Goal: Entertainment & Leisure: Consume media (video, audio)

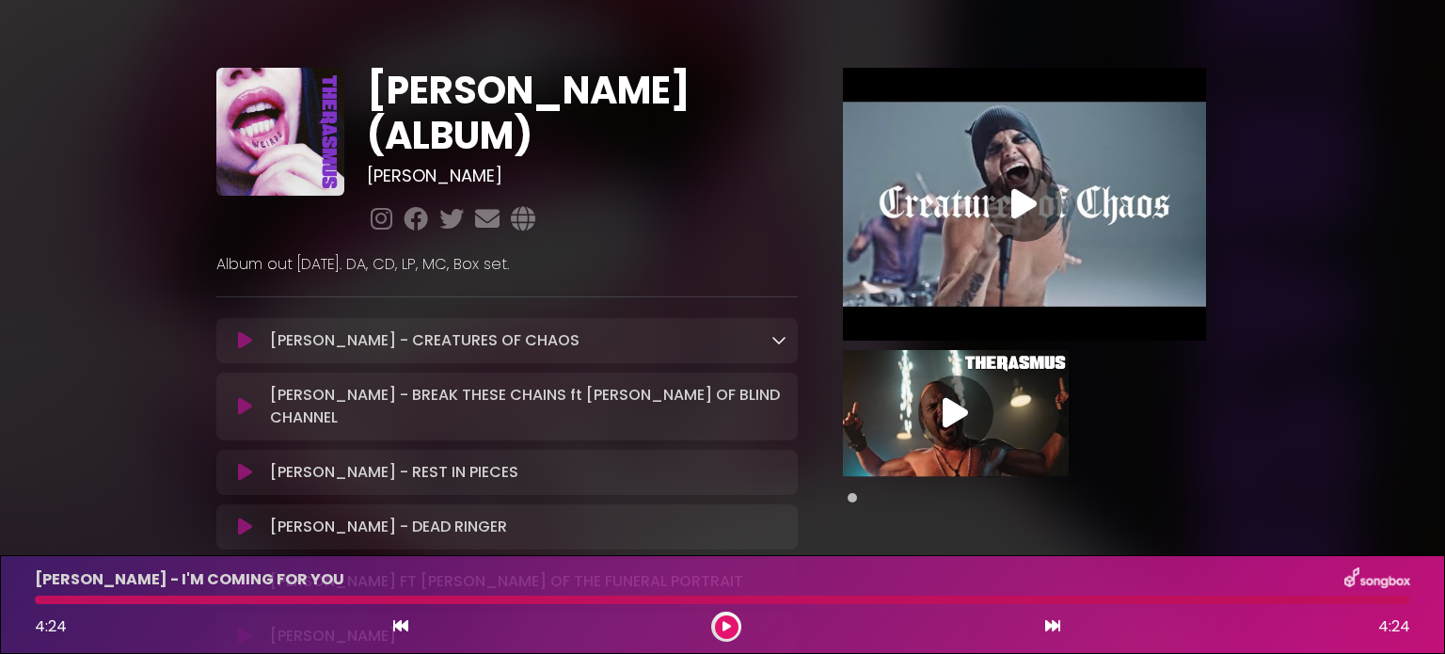
click at [241, 397] on icon at bounding box center [245, 406] width 14 height 19
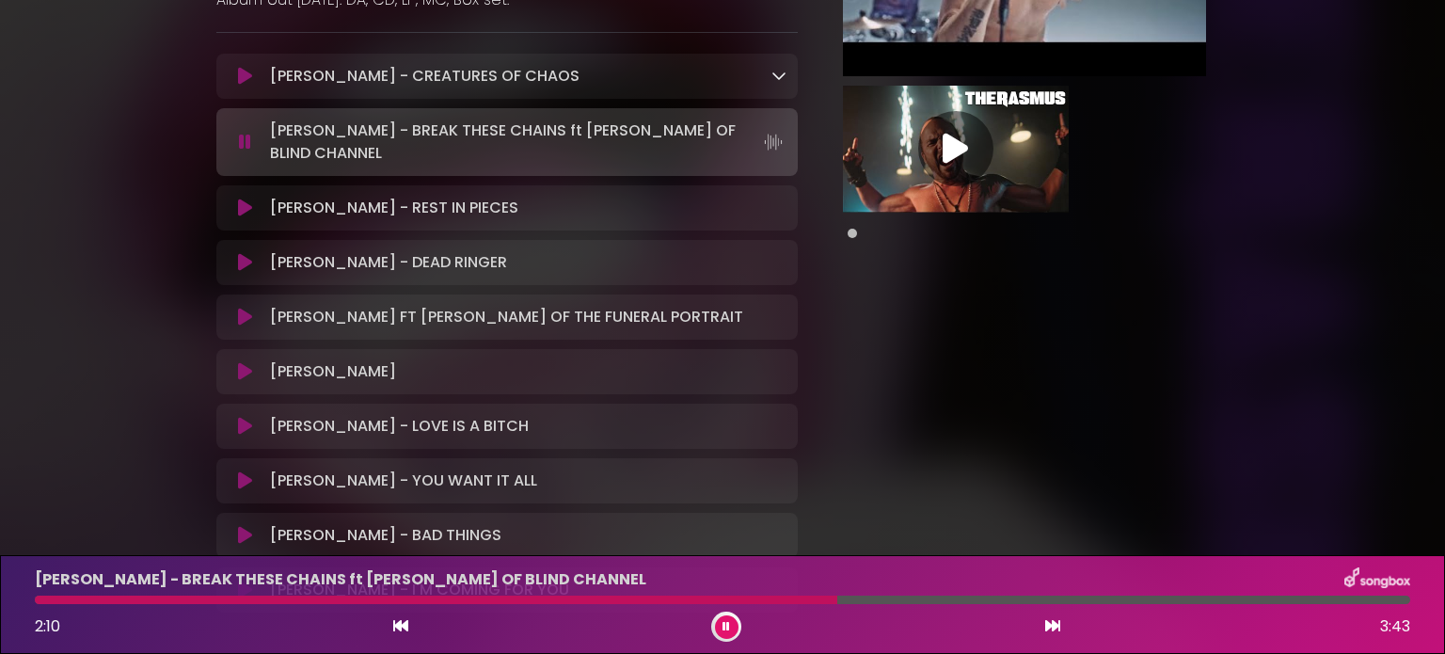
scroll to position [263, 0]
click at [242, 199] on icon at bounding box center [245, 208] width 14 height 19
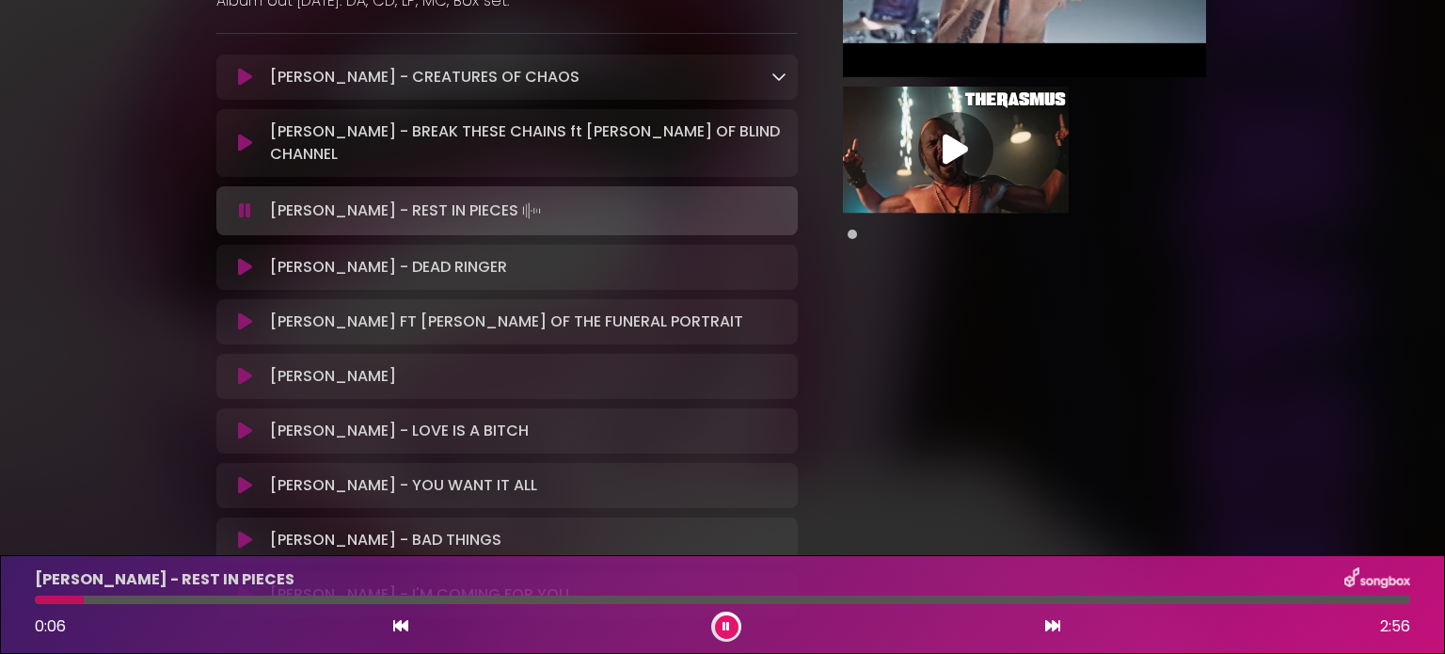
click at [107, 605] on div "[PERSON_NAME] - REST IN PIECES 0:06 2:56" at bounding box center [723, 604] width 1398 height 74
click at [134, 604] on div at bounding box center [723, 600] width 1376 height 8
click at [282, 599] on div at bounding box center [723, 600] width 1376 height 8
click at [430, 602] on div at bounding box center [723, 600] width 1376 height 8
click at [557, 613] on div "0:51 2:56" at bounding box center [723, 627] width 1398 height 30
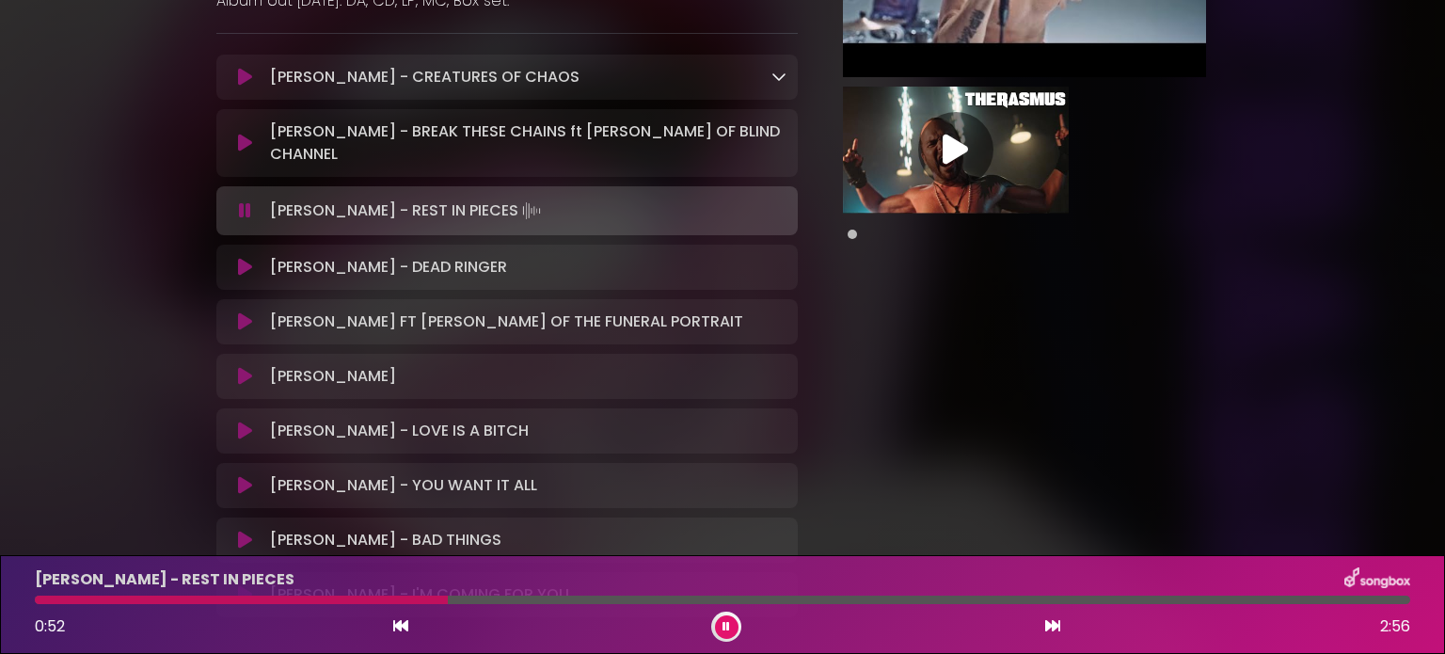
click at [583, 605] on div "[PERSON_NAME] - REST IN PIECES 0:52 2:56" at bounding box center [723, 604] width 1398 height 74
click at [599, 595] on div "[PERSON_NAME] - REST IN PIECES 0:54 2:56" at bounding box center [723, 604] width 1398 height 74
click at [574, 605] on div "[PERSON_NAME] - REST IN PIECES 0:55 2:56" at bounding box center [723, 604] width 1398 height 74
click at [552, 597] on div at bounding box center [723, 600] width 1376 height 8
click at [708, 604] on div at bounding box center [723, 600] width 1376 height 8
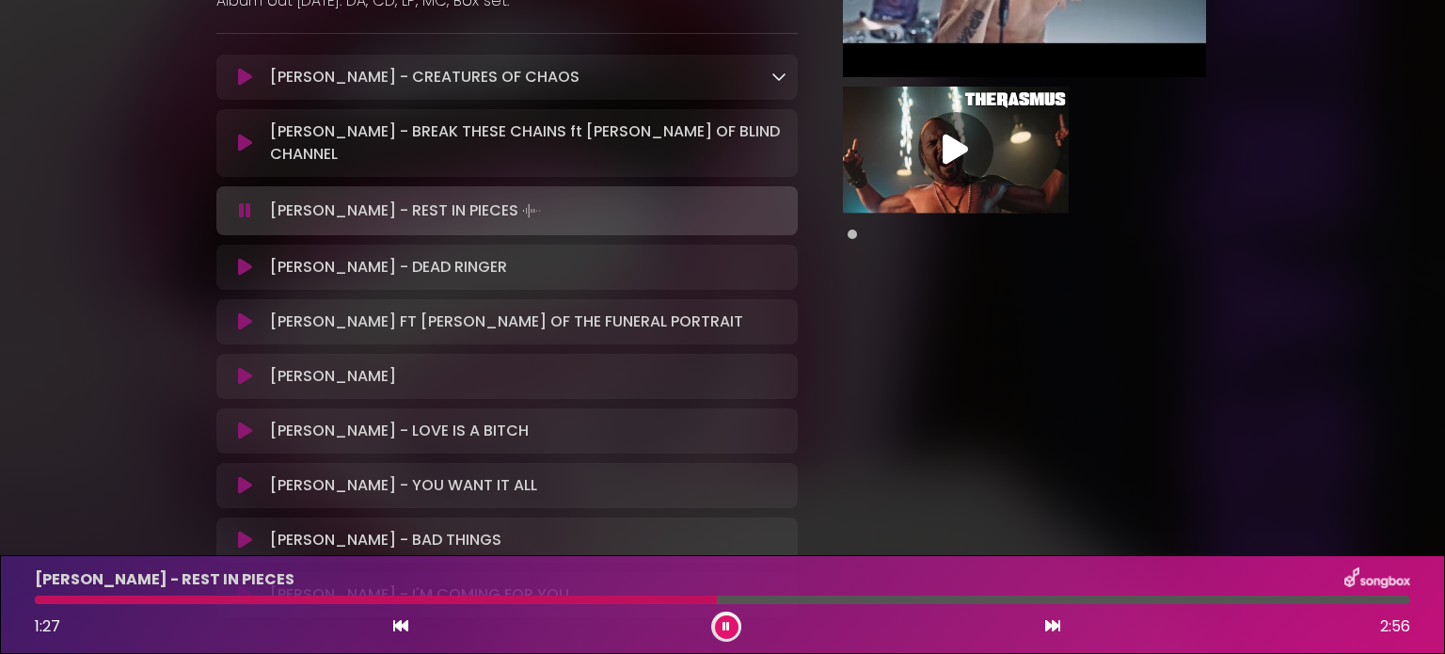
click at [871, 606] on div "[PERSON_NAME] - REST IN PIECES 1:27 2:56" at bounding box center [723, 604] width 1398 height 74
click at [913, 602] on div at bounding box center [723, 600] width 1376 height 8
click at [1088, 602] on div at bounding box center [723, 600] width 1376 height 8
click at [241, 258] on icon at bounding box center [245, 267] width 14 height 19
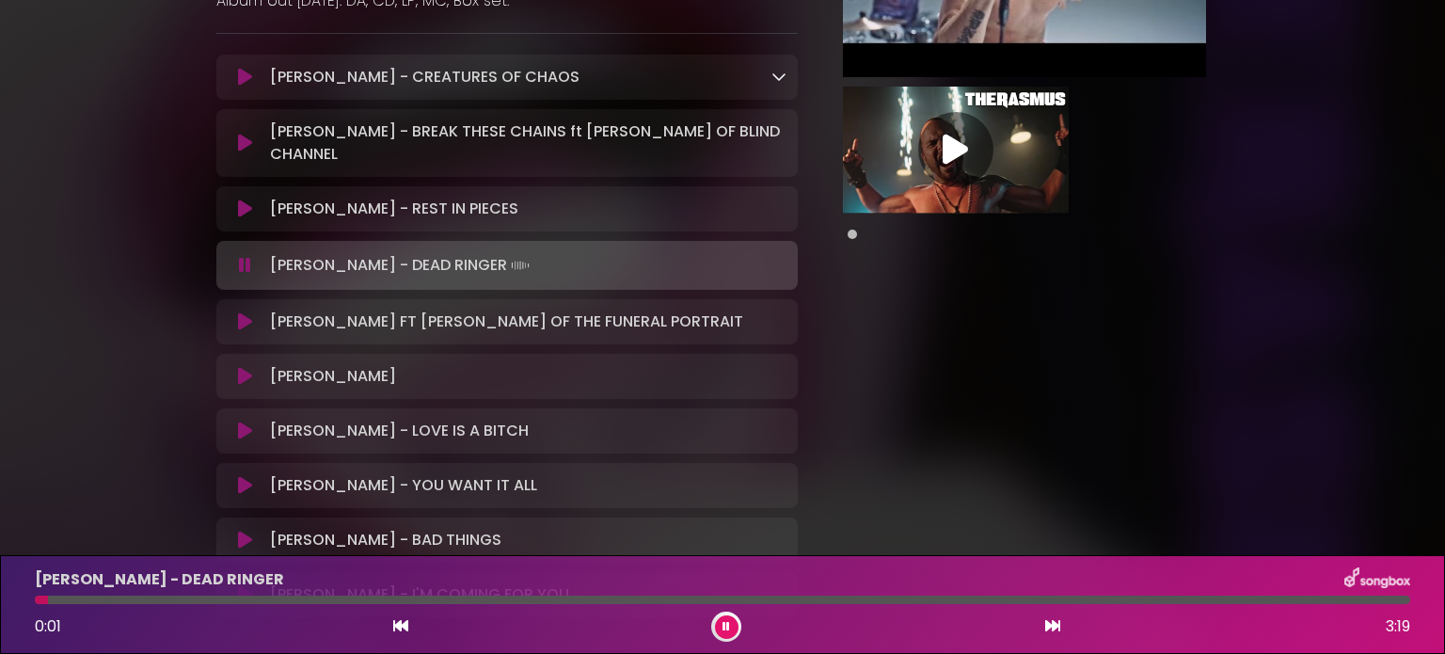
click at [200, 602] on div at bounding box center [723, 600] width 1376 height 8
click at [350, 598] on div at bounding box center [723, 600] width 1376 height 8
click at [596, 601] on div at bounding box center [723, 600] width 1376 height 8
click at [856, 603] on div at bounding box center [723, 600] width 1376 height 8
click at [1111, 605] on div "[PERSON_NAME] - DEAD RINGER 2:00 3:19" at bounding box center [723, 604] width 1398 height 74
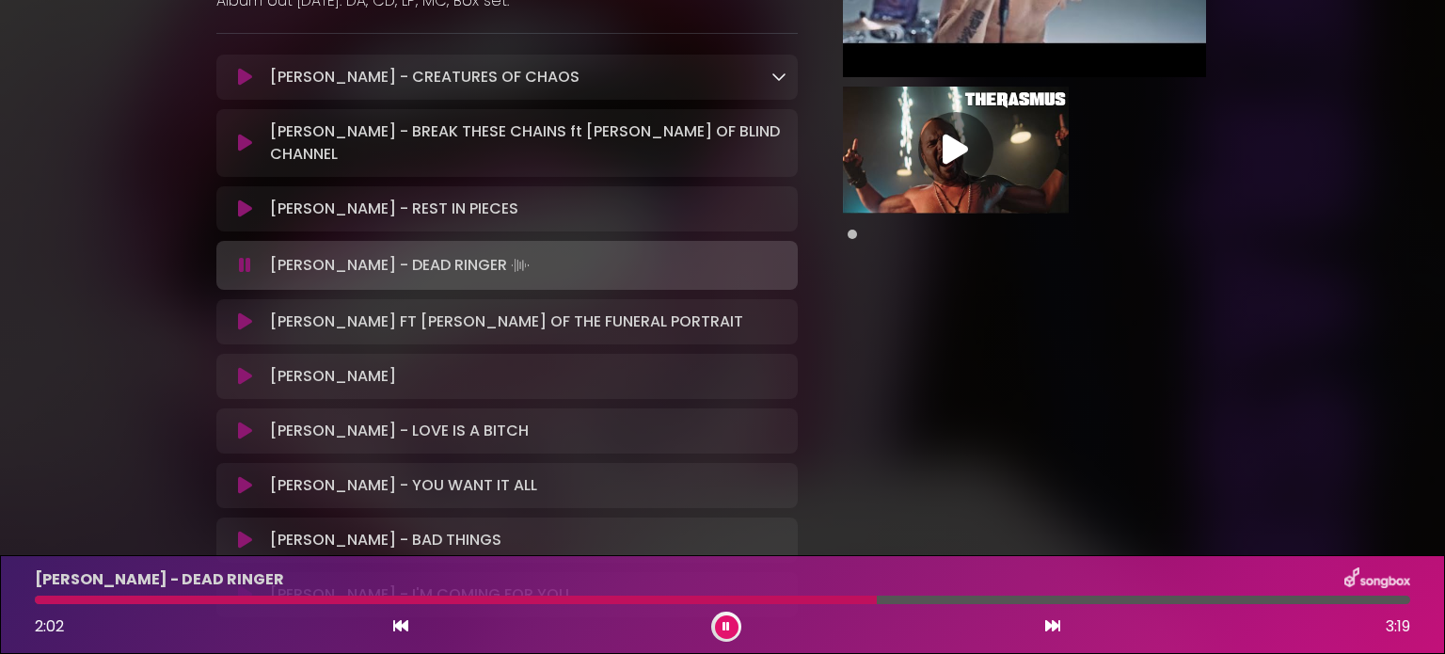
click at [242, 312] on icon at bounding box center [245, 321] width 14 height 19
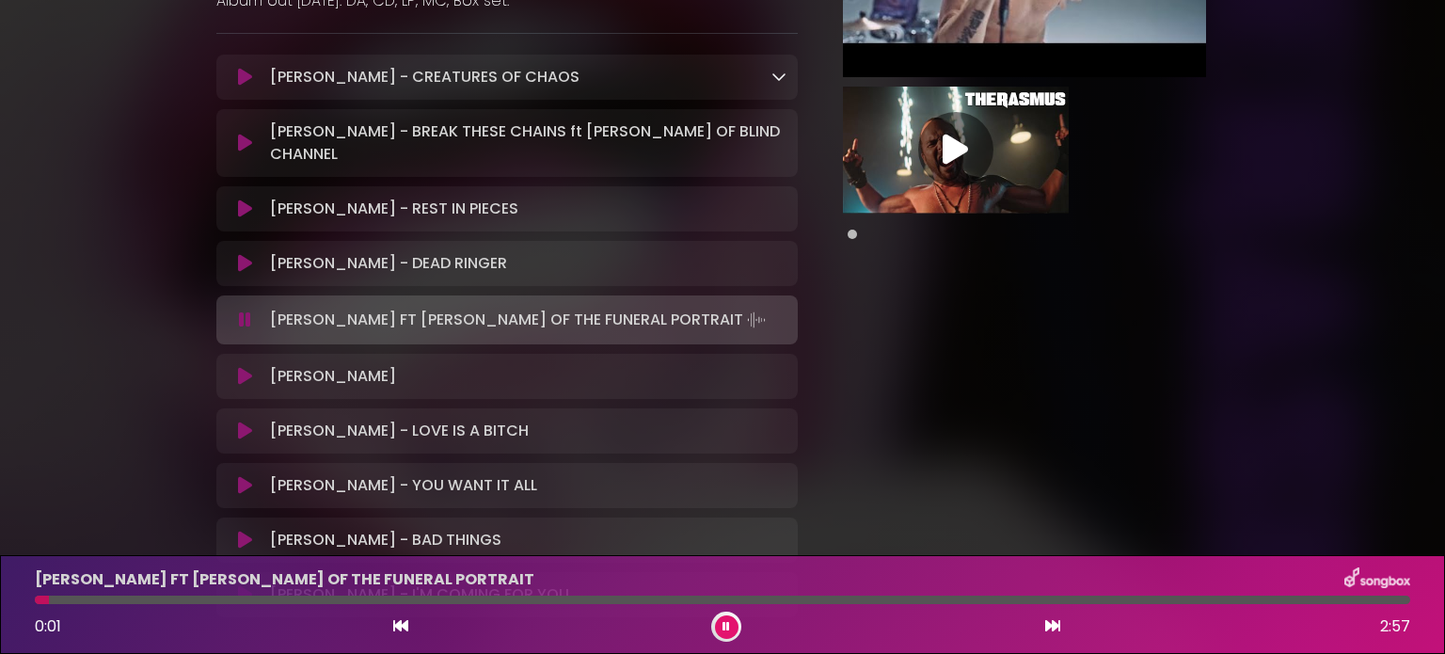
click at [103, 597] on div at bounding box center [723, 600] width 1376 height 8
click at [732, 620] on button at bounding box center [727, 627] width 24 height 24
